Goal: Information Seeking & Learning: Compare options

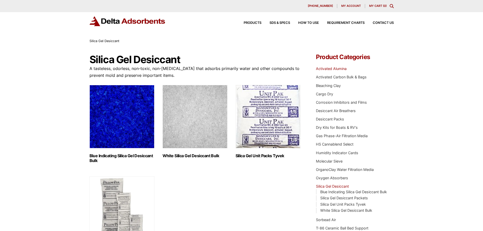
click at [322, 68] on link "Activated Alumina" at bounding box center [331, 68] width 31 height 4
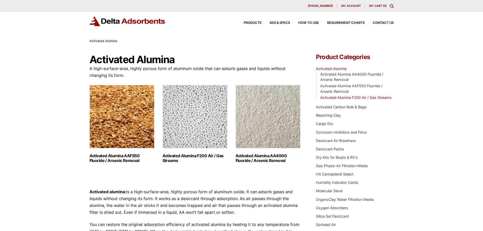
click at [342, 99] on link "Activated Alumina F200 Air / Gas Streams" at bounding box center [356, 97] width 72 height 4
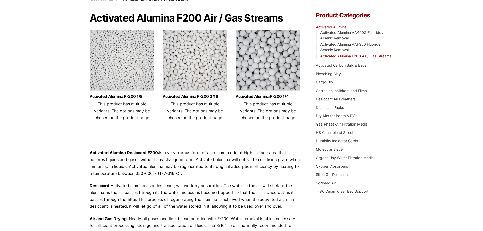
scroll to position [51, 0]
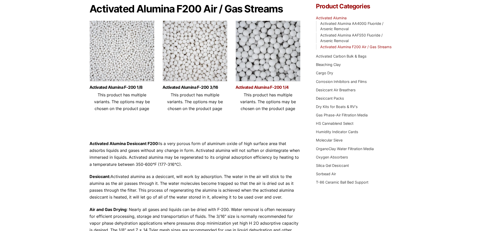
click at [266, 87] on link "Activated Alumina F-200 1/4" at bounding box center [268, 87] width 65 height 4
click at [199, 86] on link "Activated Alumina F-200 3/16" at bounding box center [195, 87] width 65 height 4
click at [125, 87] on link "Activated Alumina F-200 1/8" at bounding box center [122, 87] width 65 height 4
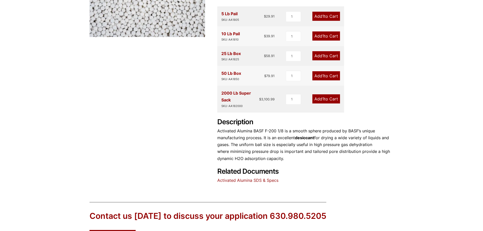
scroll to position [152, 0]
